Goal: Transaction & Acquisition: Book appointment/travel/reservation

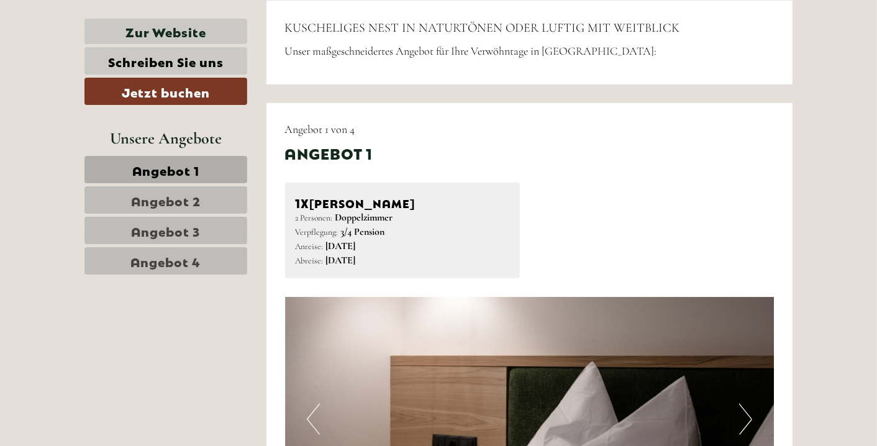
scroll to position [513, 0]
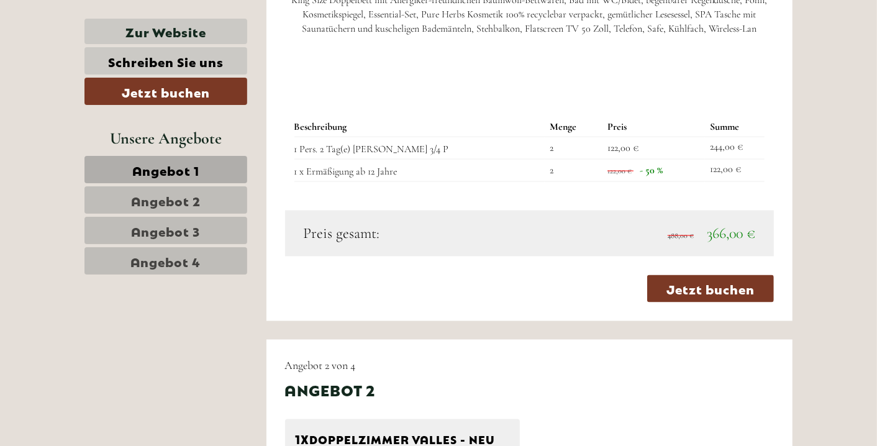
scroll to position [1165, 0]
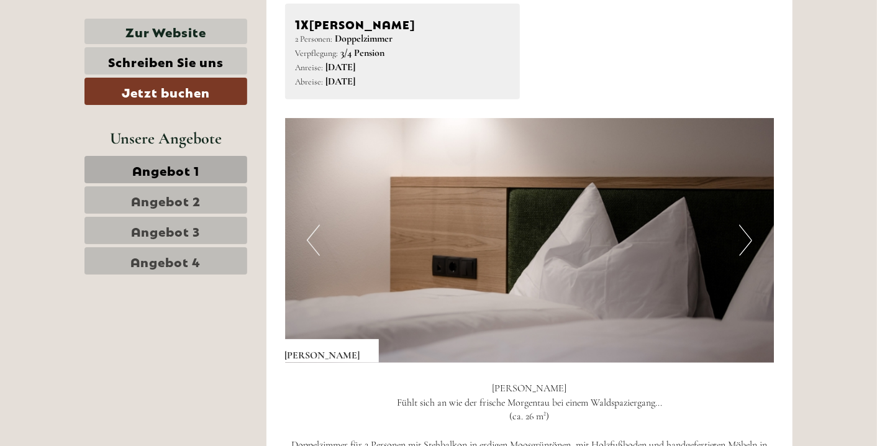
scroll to position [691, 0]
click at [744, 241] on button "Next" at bounding box center [745, 240] width 13 height 31
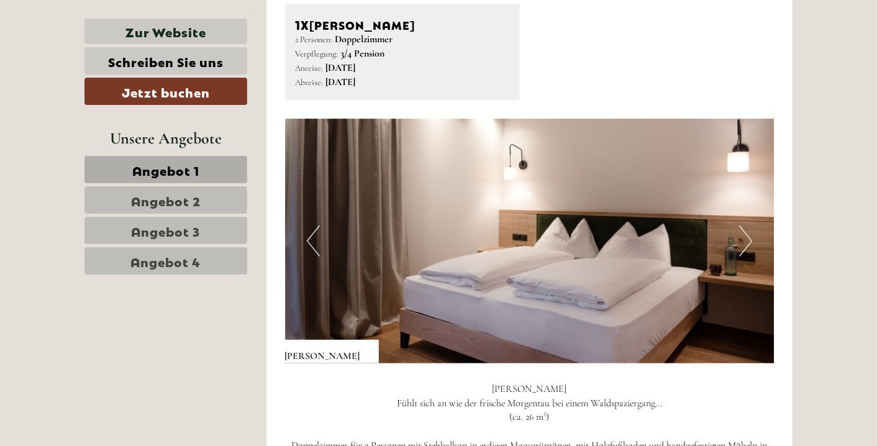
click at [744, 241] on button "Next" at bounding box center [745, 240] width 13 height 31
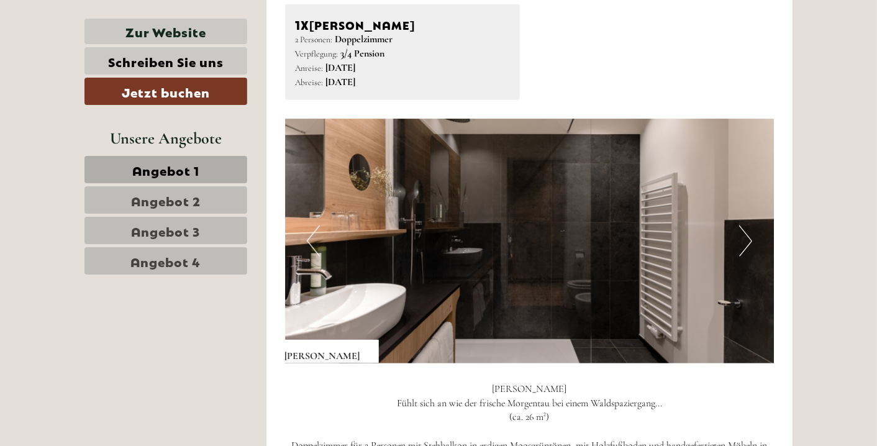
click at [744, 241] on button "Next" at bounding box center [745, 240] width 13 height 31
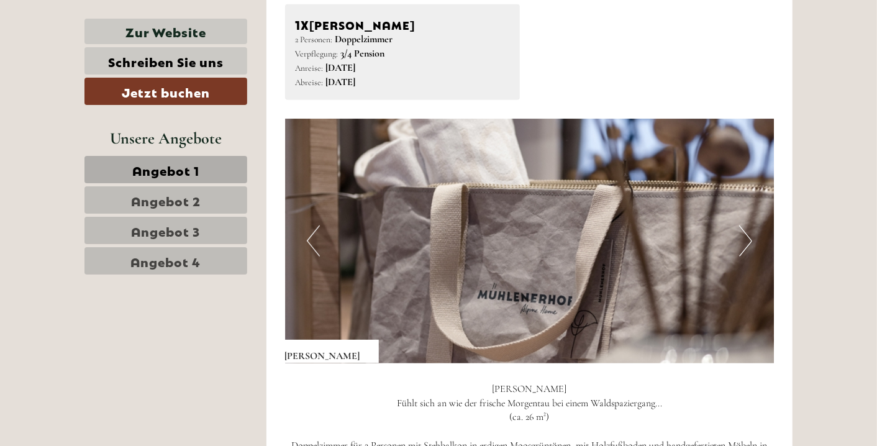
click at [744, 241] on button "Next" at bounding box center [745, 240] width 13 height 31
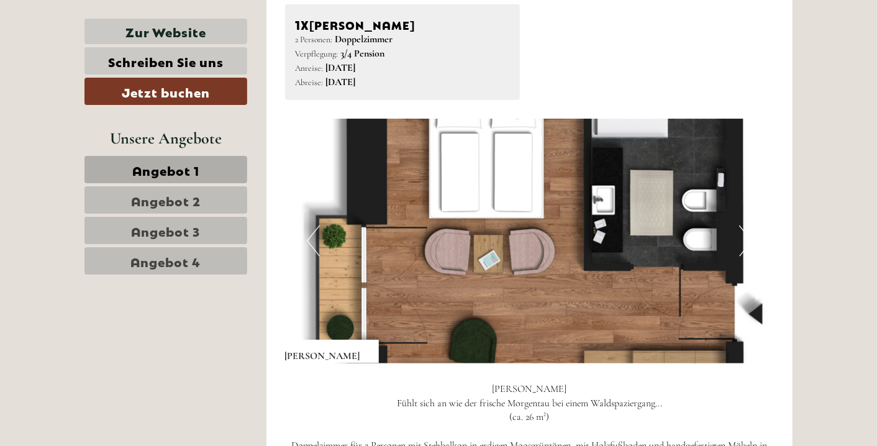
click at [744, 241] on button "Next" at bounding box center [745, 240] width 13 height 31
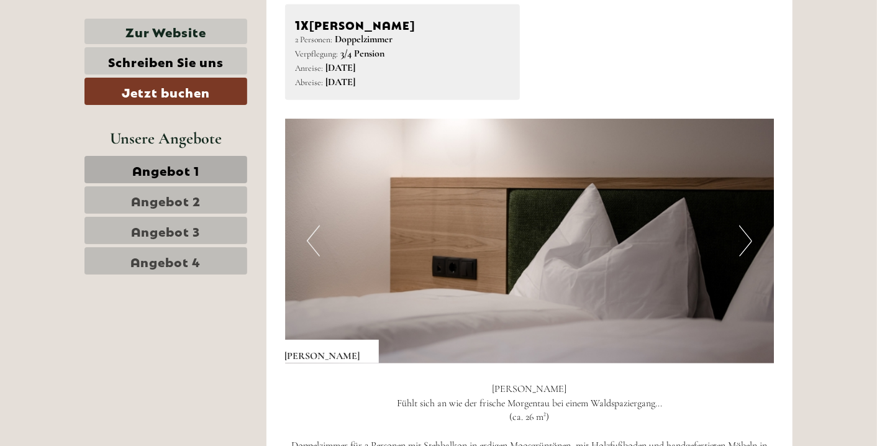
click at [744, 241] on button "Next" at bounding box center [745, 240] width 13 height 31
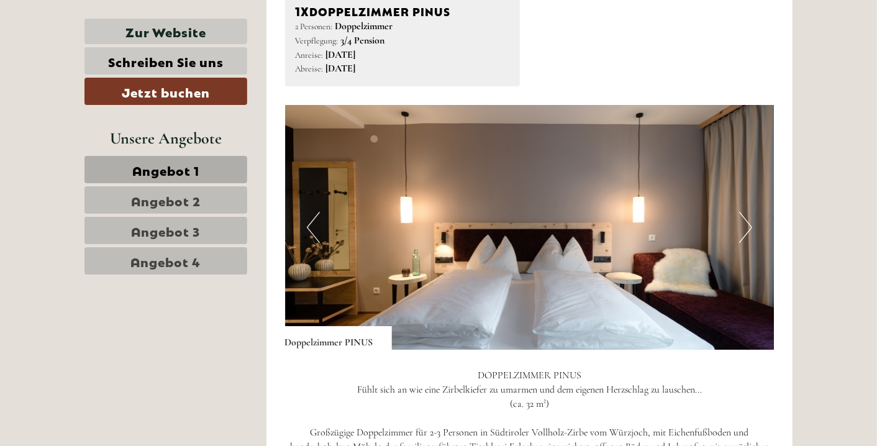
scroll to position [2453, 0]
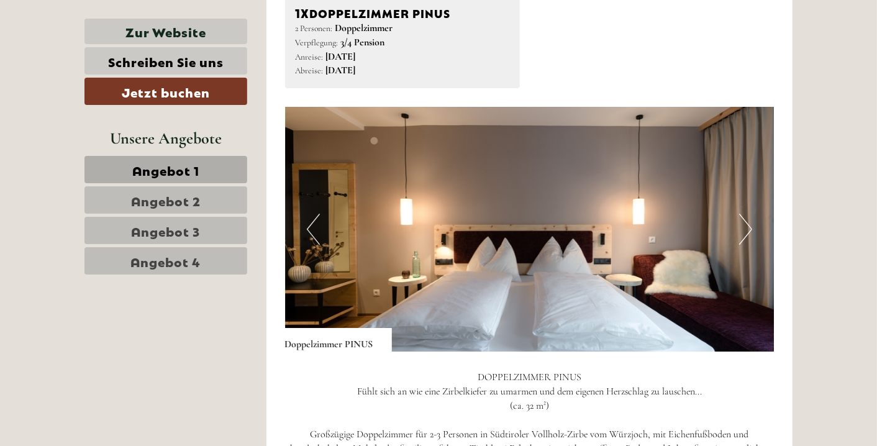
click at [748, 222] on button "Next" at bounding box center [745, 229] width 13 height 31
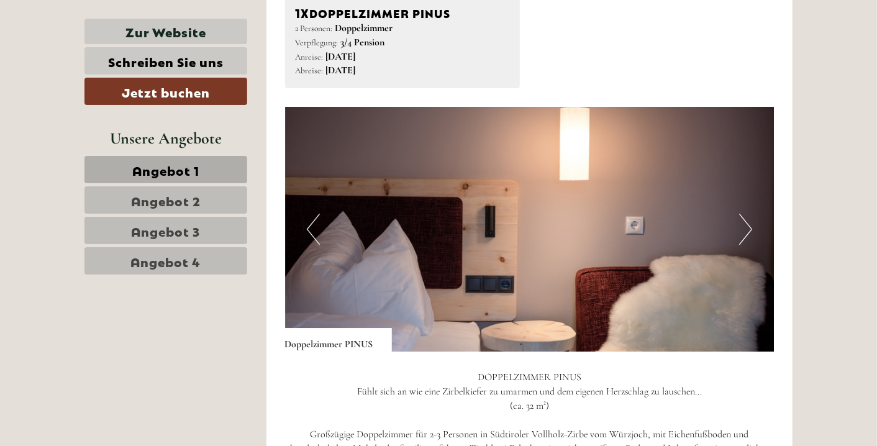
click at [748, 222] on button "Next" at bounding box center [745, 229] width 13 height 31
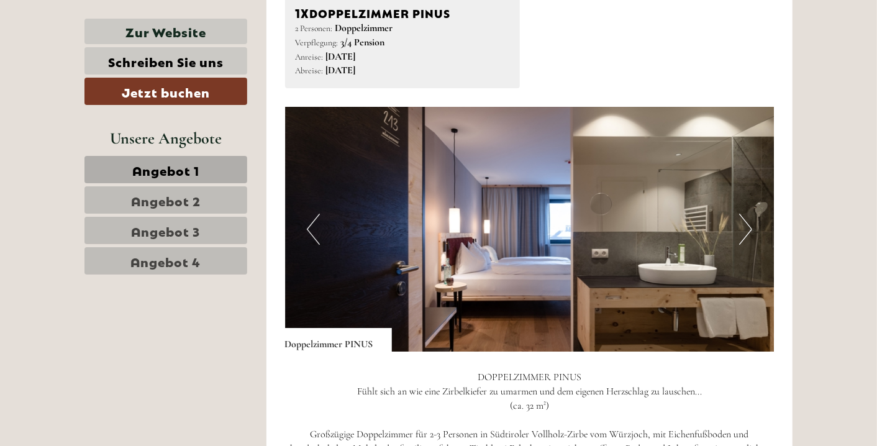
click at [748, 222] on button "Next" at bounding box center [745, 229] width 13 height 31
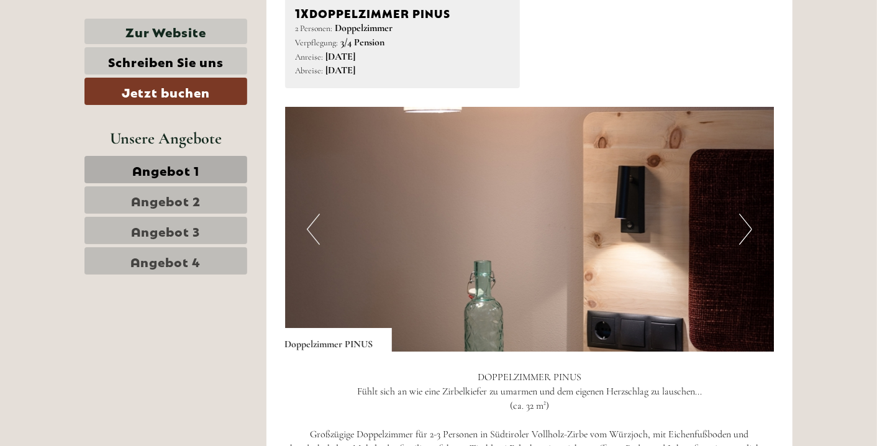
click at [748, 222] on button "Next" at bounding box center [745, 229] width 13 height 31
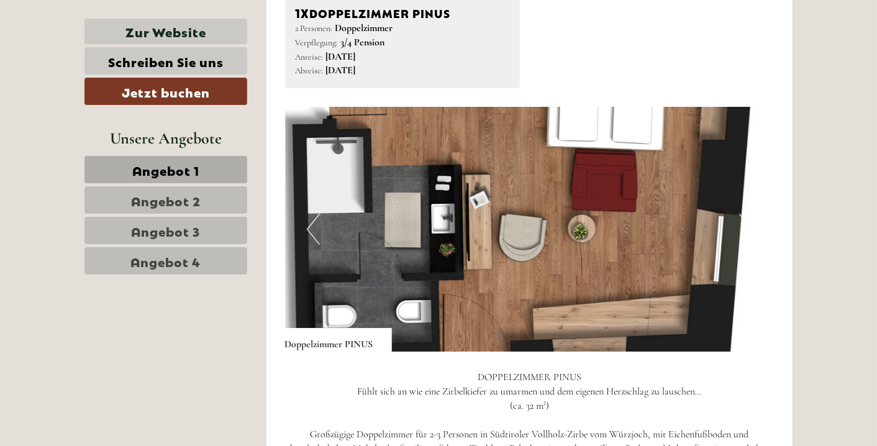
click at [748, 222] on button "Next" at bounding box center [745, 229] width 13 height 31
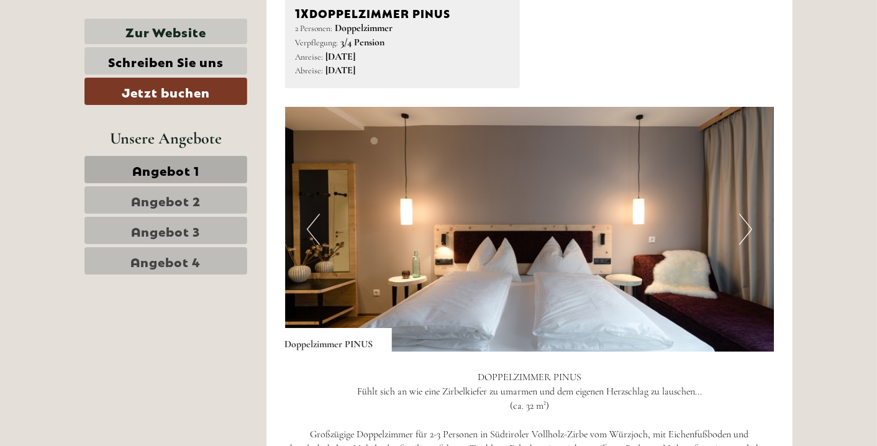
click at [748, 222] on button "Next" at bounding box center [745, 229] width 13 height 31
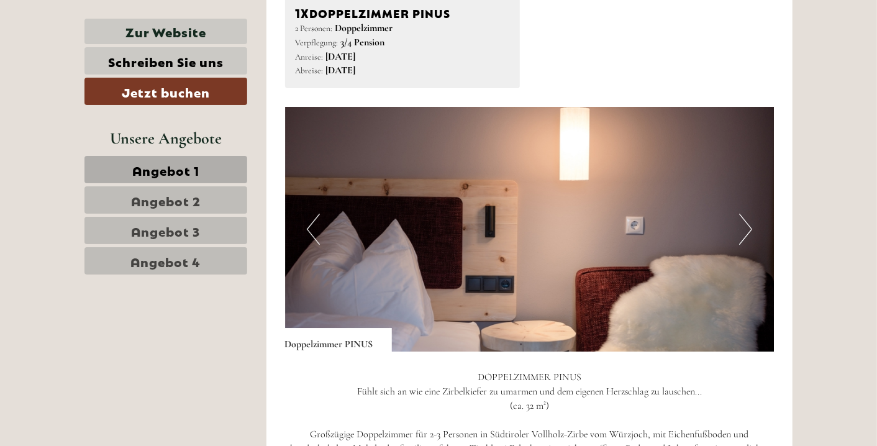
click at [312, 222] on button "Previous" at bounding box center [313, 229] width 13 height 31
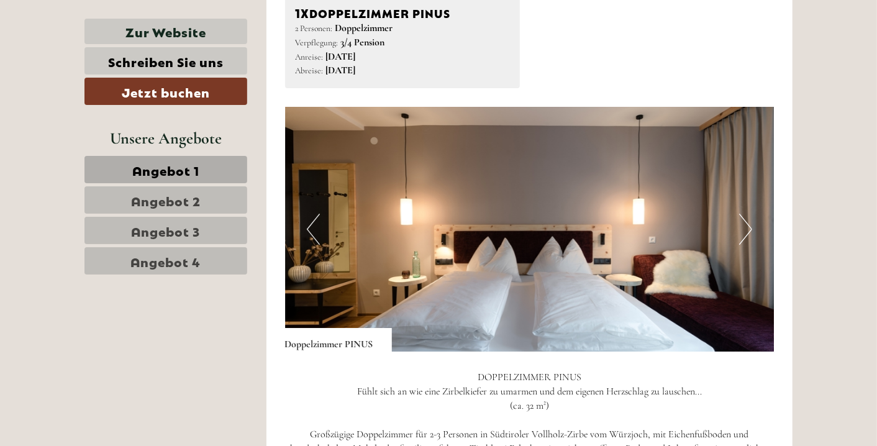
click at [747, 224] on button "Next" at bounding box center [745, 229] width 13 height 31
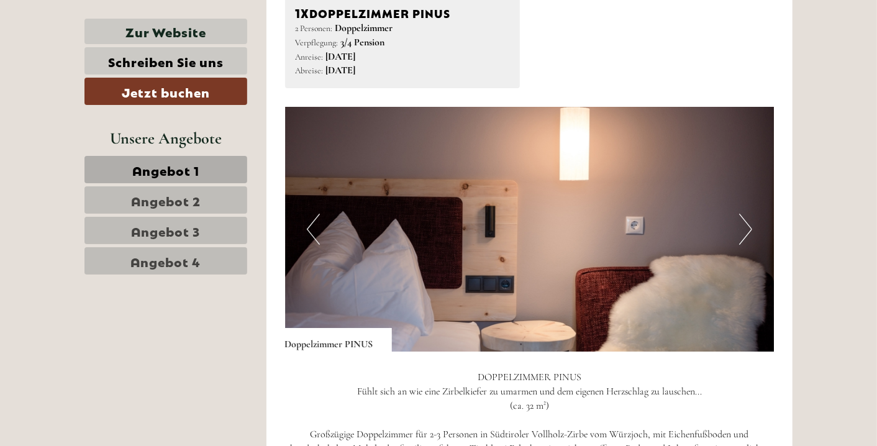
click at [747, 224] on button "Next" at bounding box center [745, 229] width 13 height 31
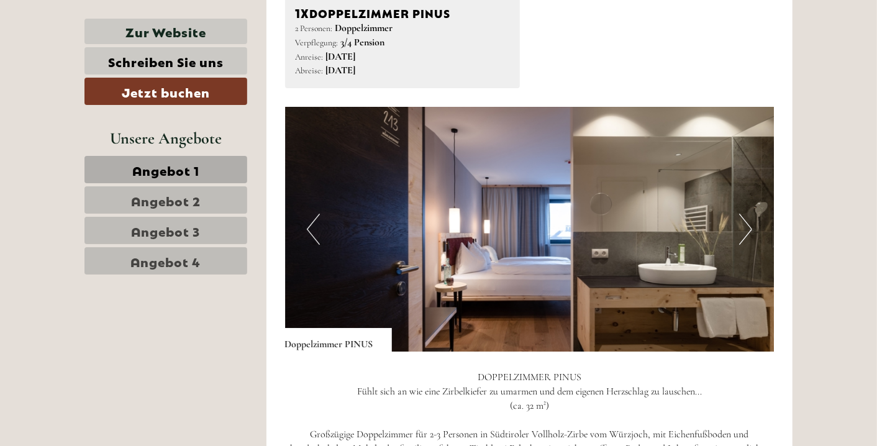
click at [747, 224] on button "Next" at bounding box center [745, 229] width 13 height 31
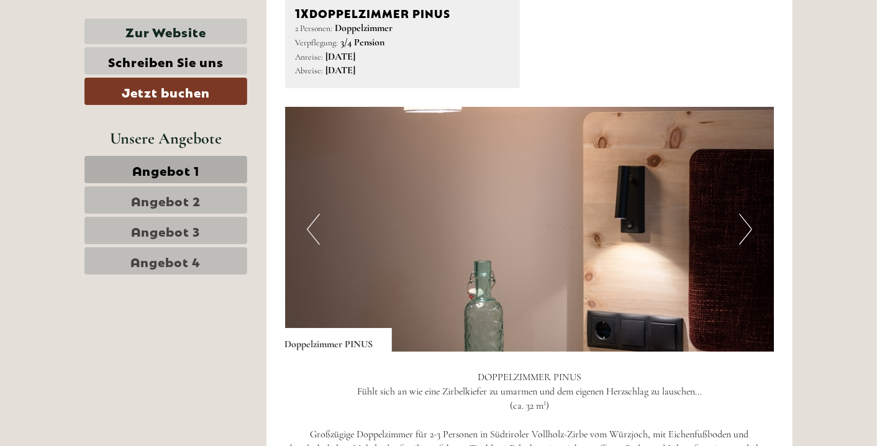
click at [747, 224] on button "Next" at bounding box center [745, 229] width 13 height 31
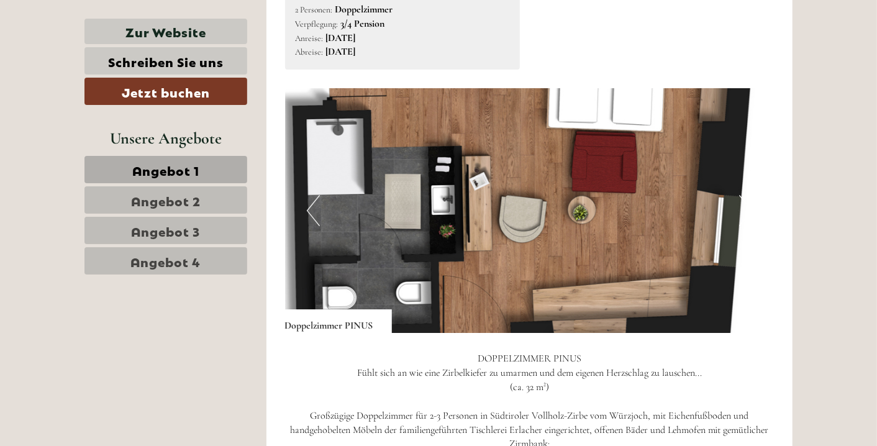
scroll to position [2471, 0]
click at [568, 222] on img at bounding box center [529, 211] width 489 height 245
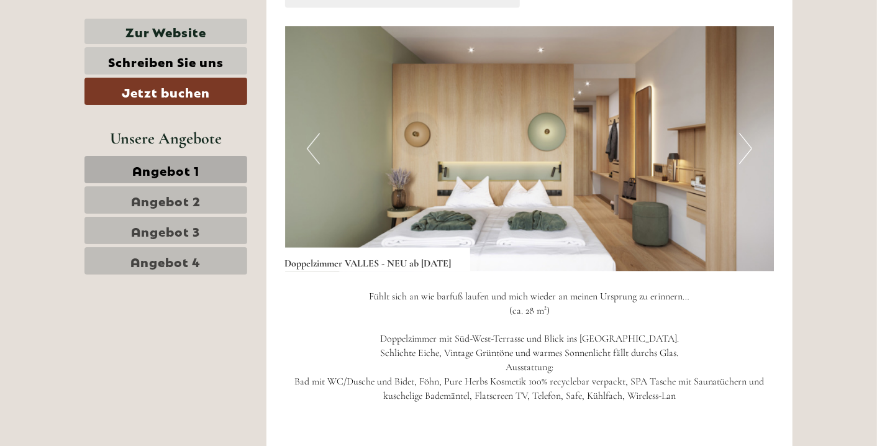
scroll to position [1688, 0]
click at [747, 143] on button "Next" at bounding box center [745, 149] width 13 height 31
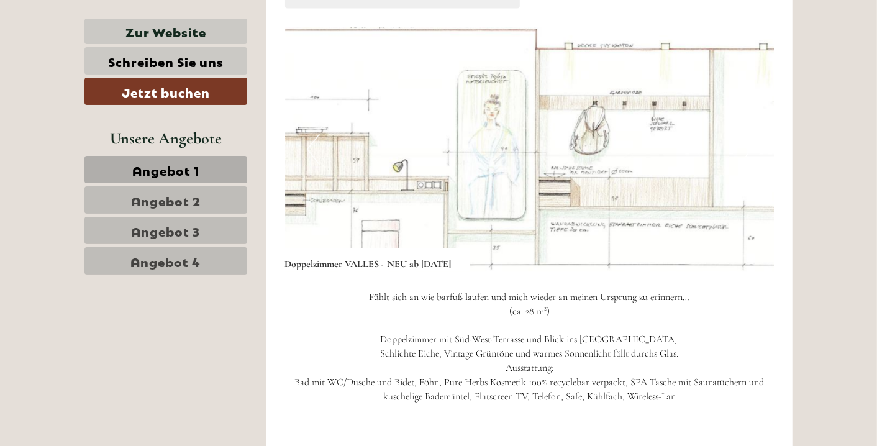
click at [747, 143] on button "Next" at bounding box center [745, 149] width 13 height 31
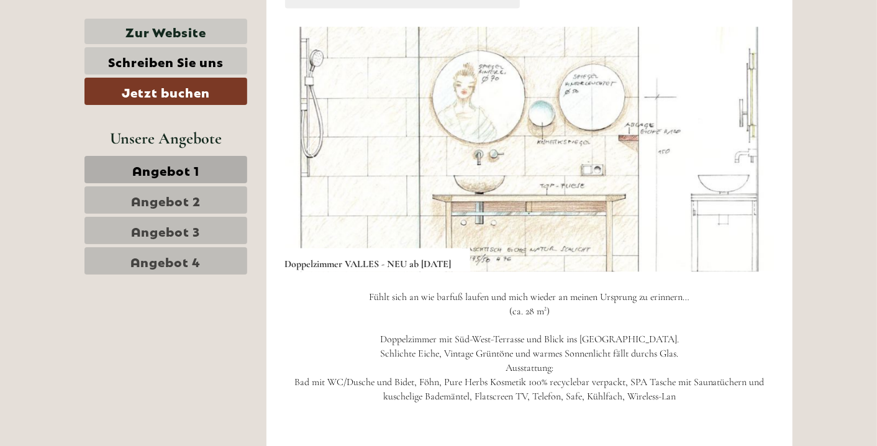
click at [747, 143] on button "Next" at bounding box center [745, 149] width 13 height 31
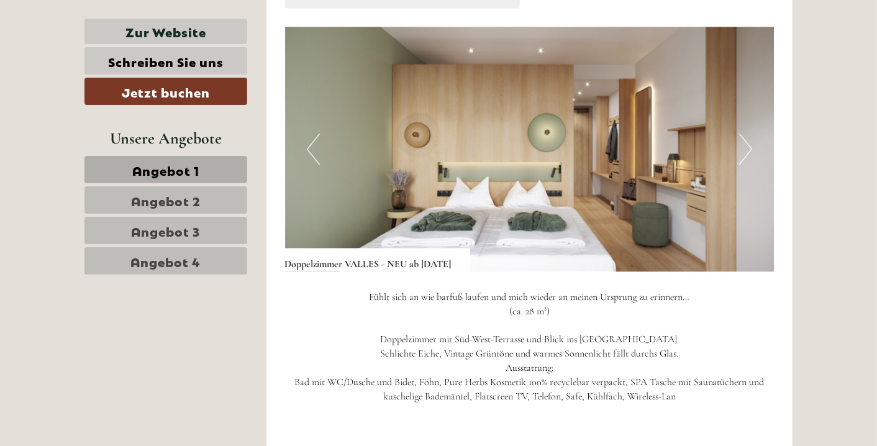
click at [747, 143] on button "Next" at bounding box center [745, 149] width 13 height 31
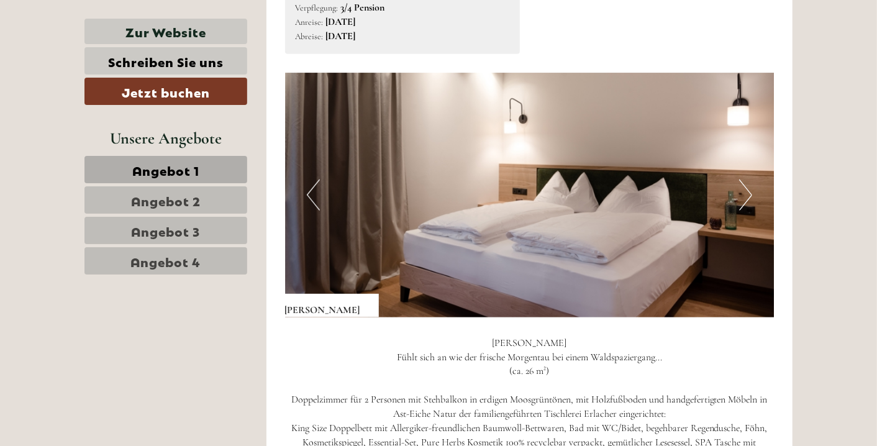
scroll to position [735, 0]
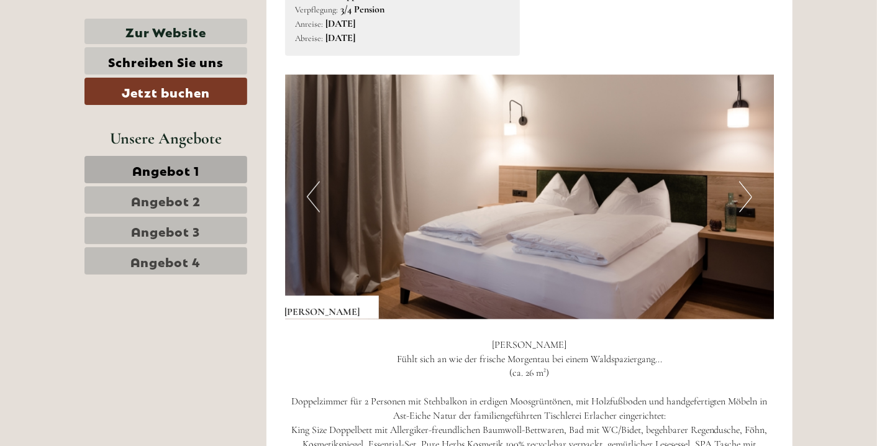
click at [745, 191] on button "Next" at bounding box center [745, 196] width 13 height 31
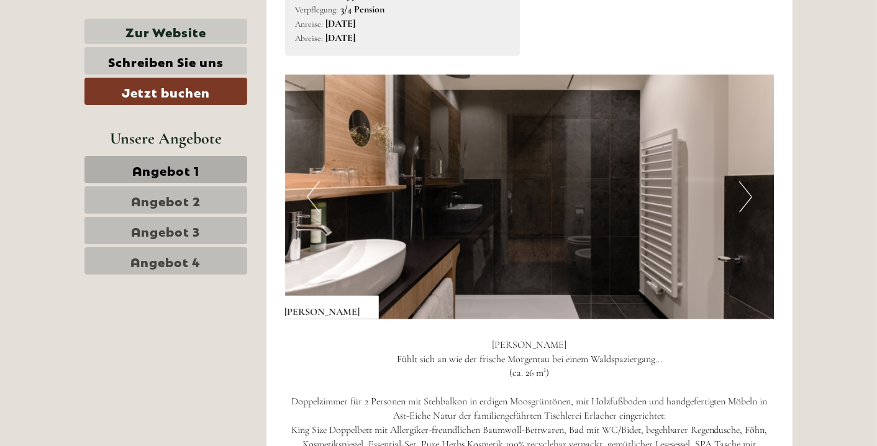
click at [745, 191] on button "Next" at bounding box center [745, 196] width 13 height 31
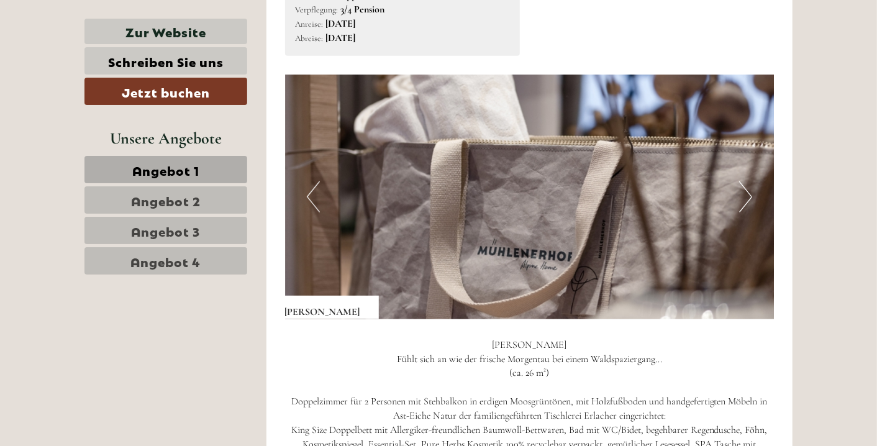
click at [745, 191] on button "Next" at bounding box center [745, 196] width 13 height 31
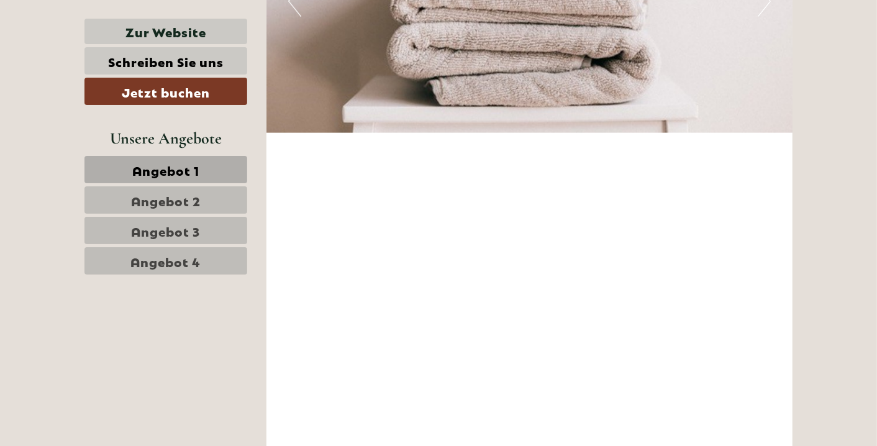
scroll to position [3739, 0]
click at [193, 253] on span "Angebot 4" at bounding box center [166, 260] width 70 height 17
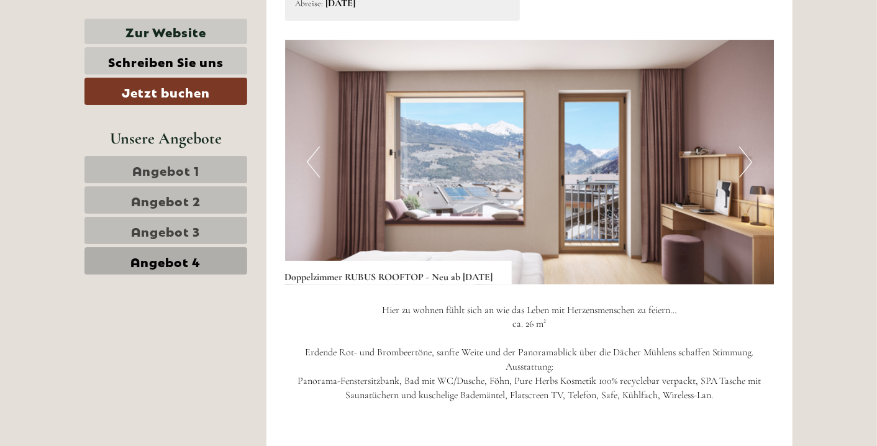
scroll to position [785, 0]
click at [743, 165] on button "Next" at bounding box center [745, 162] width 13 height 31
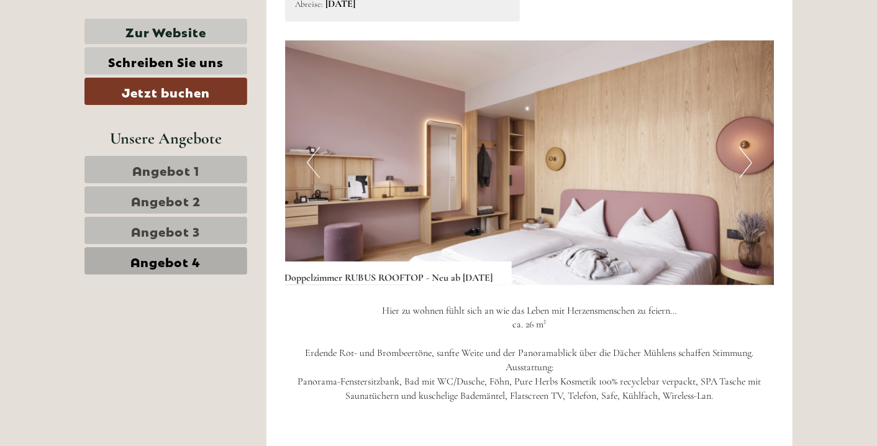
click at [743, 165] on button "Next" at bounding box center [745, 162] width 13 height 31
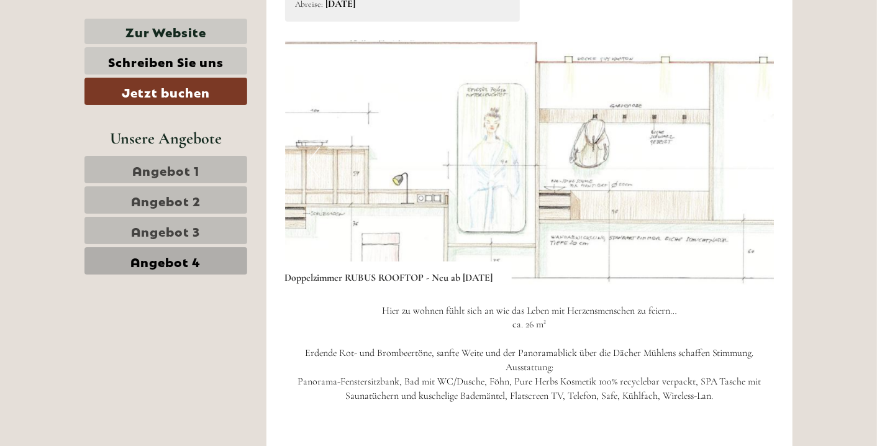
click at [743, 165] on button "Next" at bounding box center [745, 162] width 13 height 31
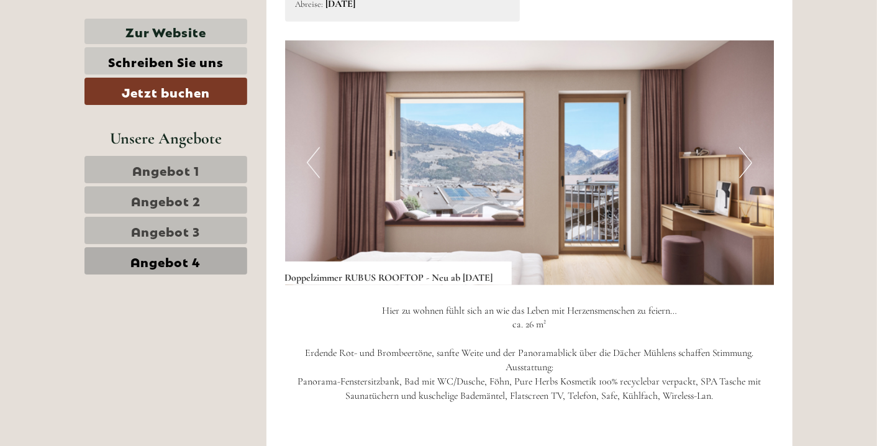
click at [743, 165] on button "Next" at bounding box center [745, 162] width 13 height 31
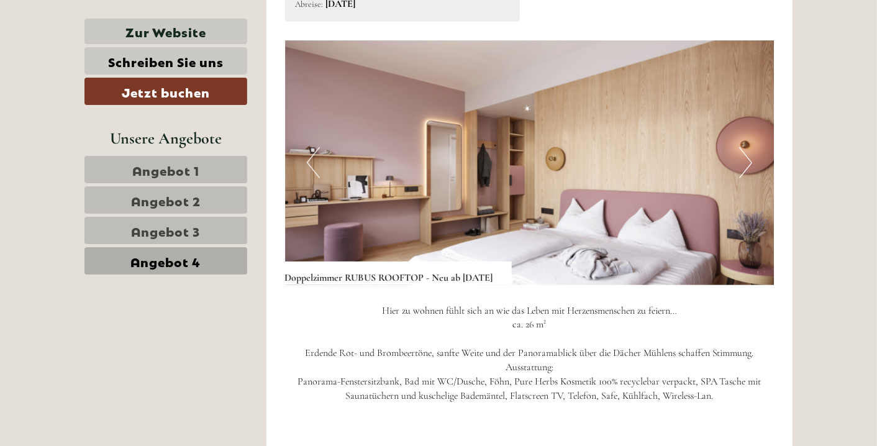
click at [743, 165] on button "Next" at bounding box center [745, 162] width 13 height 31
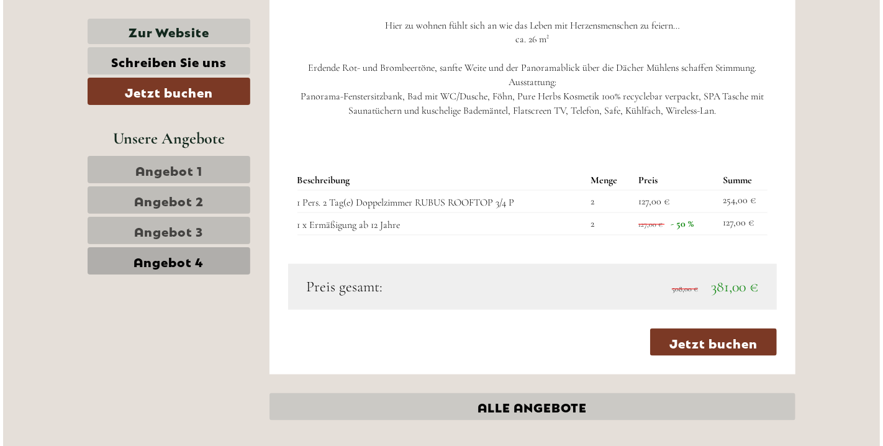
scroll to position [1070, 0]
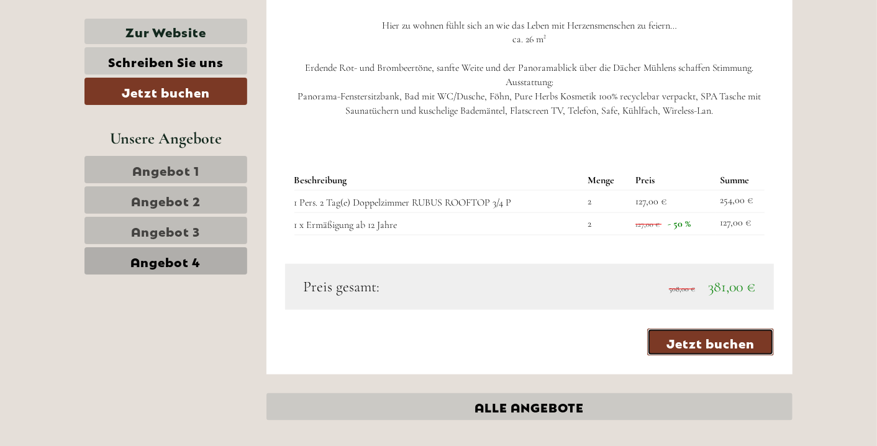
click at [683, 347] on link "Jetzt buchen" at bounding box center [710, 342] width 127 height 27
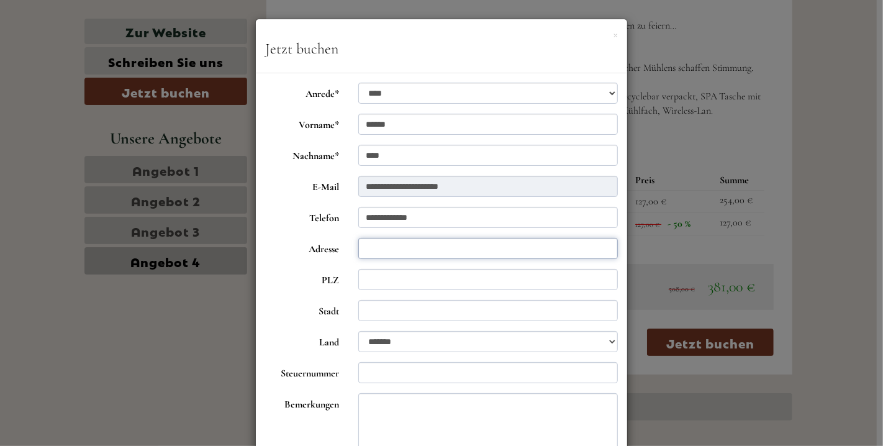
click at [406, 247] on input "Adresse" at bounding box center [488, 248] width 260 height 21
type input "**********"
type input "*****"
type input "*******"
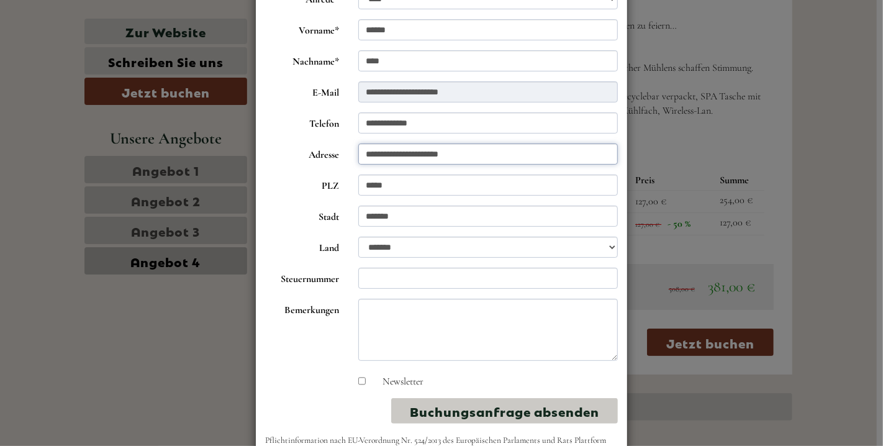
scroll to position [95, 0]
click at [428, 282] on input "Steuernummer" at bounding box center [488, 277] width 260 height 21
type input "**********"
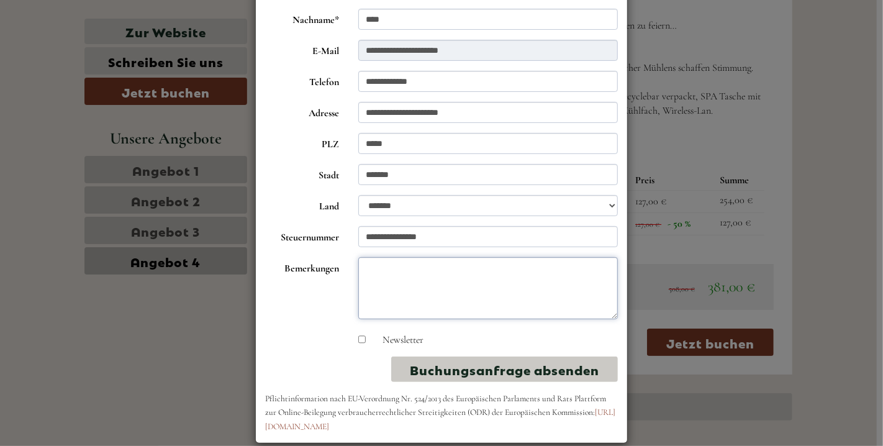
scroll to position [152, 0]
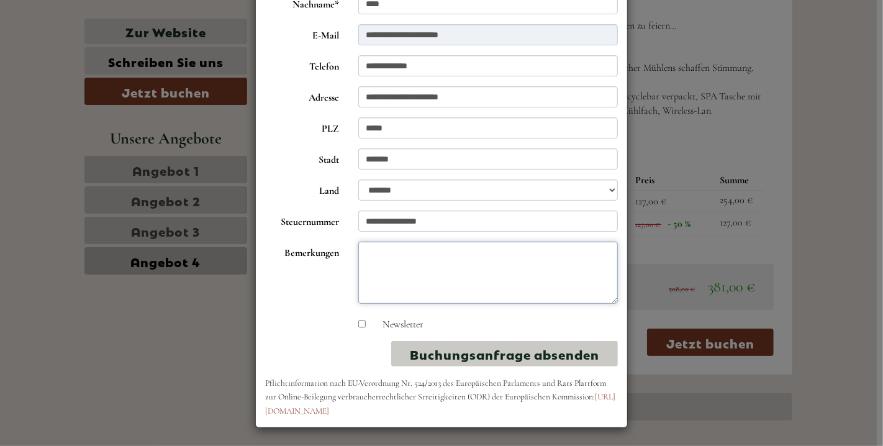
click at [502, 302] on textarea "Bemerkungen" at bounding box center [488, 273] width 260 height 62
type textarea "*"
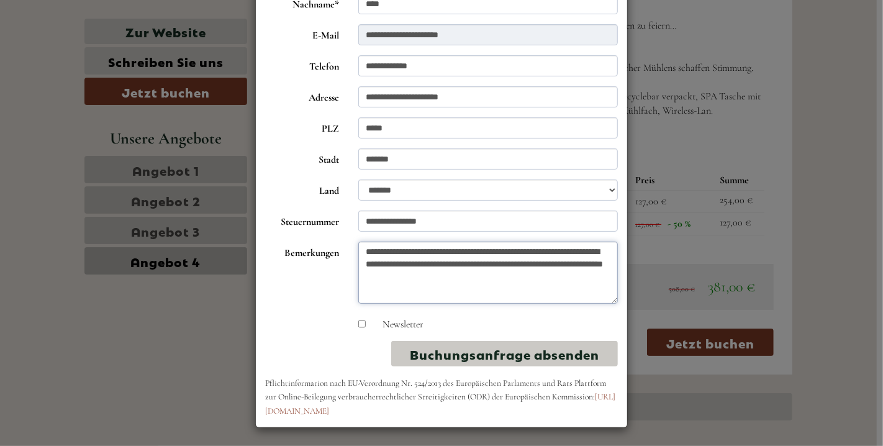
type textarea "**********"
click at [518, 359] on button "Buchungsanfrage absenden" at bounding box center [504, 353] width 227 height 25
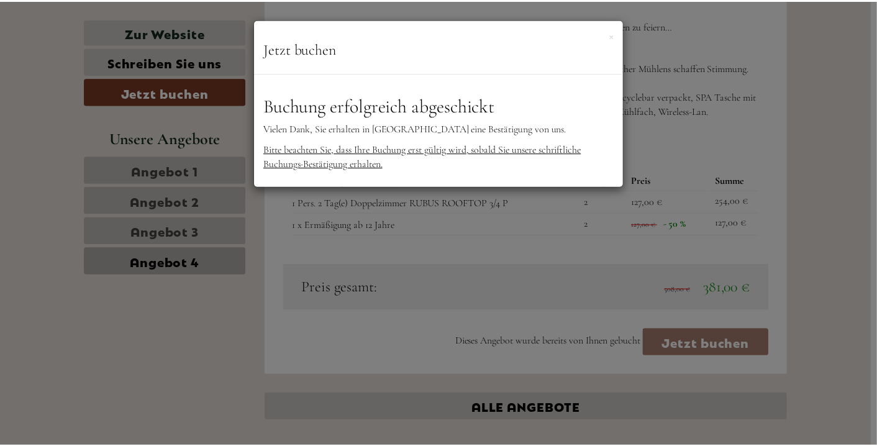
scroll to position [0, 0]
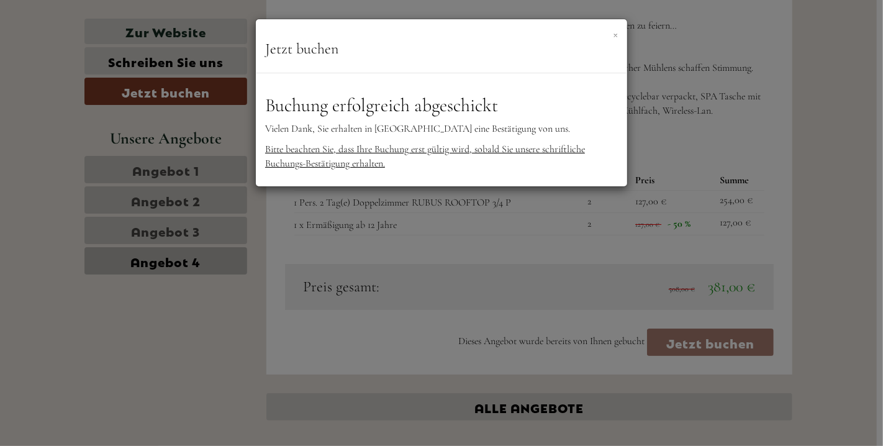
click at [614, 35] on button "×" at bounding box center [615, 33] width 5 height 13
